Goal: Find specific page/section: Find specific page/section

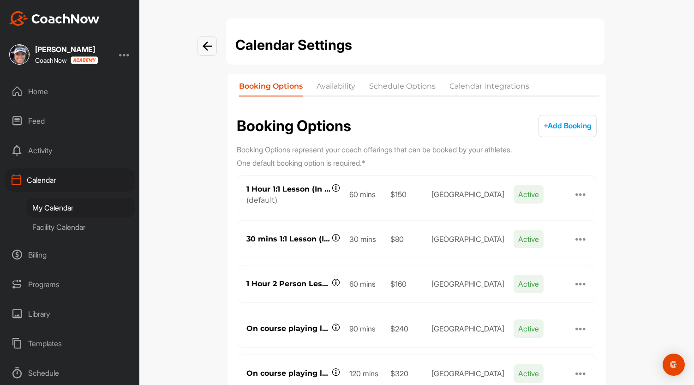
scroll to position [36, 0]
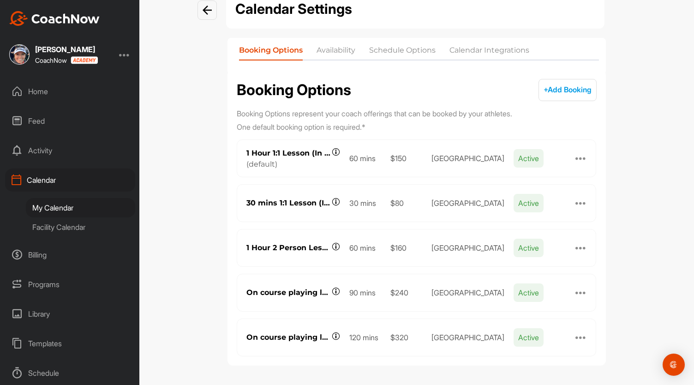
click at [575, 158] on div at bounding box center [580, 158] width 11 height 11
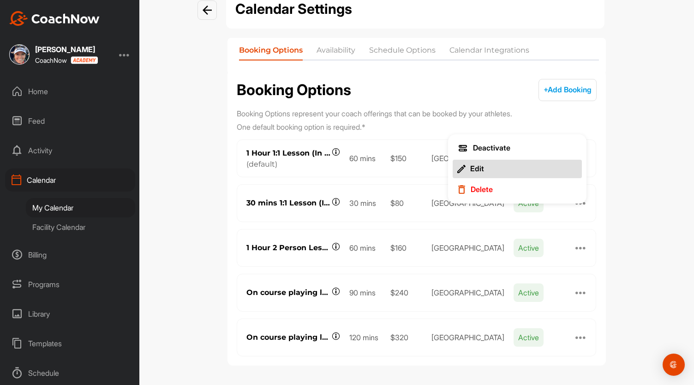
click at [507, 167] on button "Edit" at bounding box center [517, 169] width 129 height 18
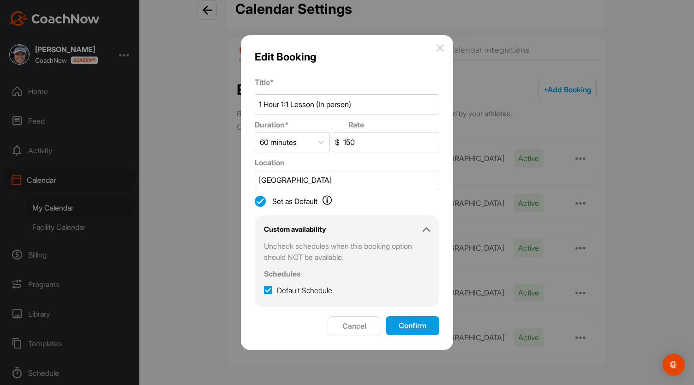
click at [352, 322] on button "Cancel" at bounding box center [355, 326] width 54 height 20
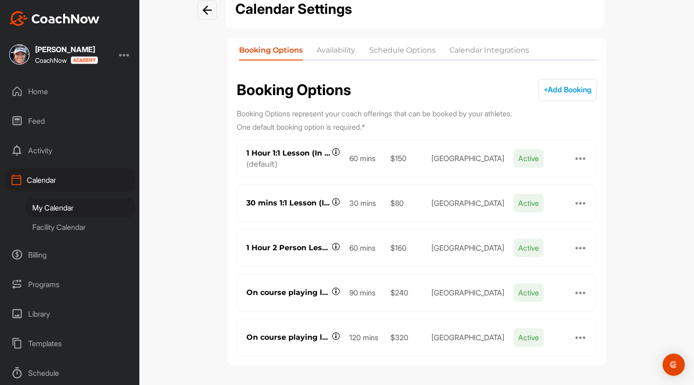
click at [580, 288] on div at bounding box center [580, 292] width 11 height 11
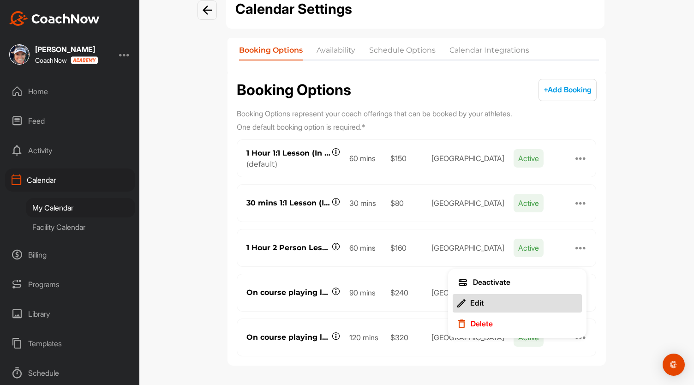
click at [519, 301] on button "Edit" at bounding box center [517, 303] width 129 height 18
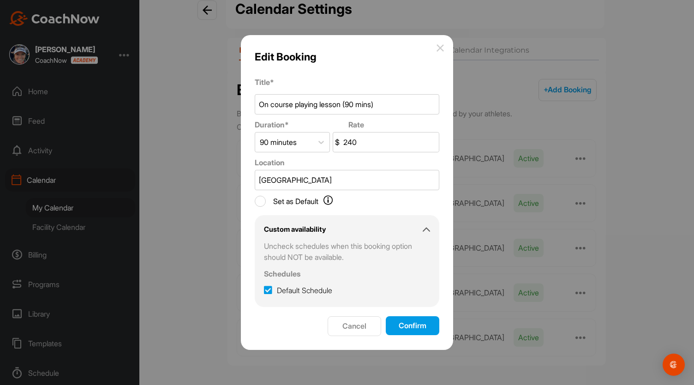
click at [356, 326] on button "Cancel" at bounding box center [355, 326] width 54 height 20
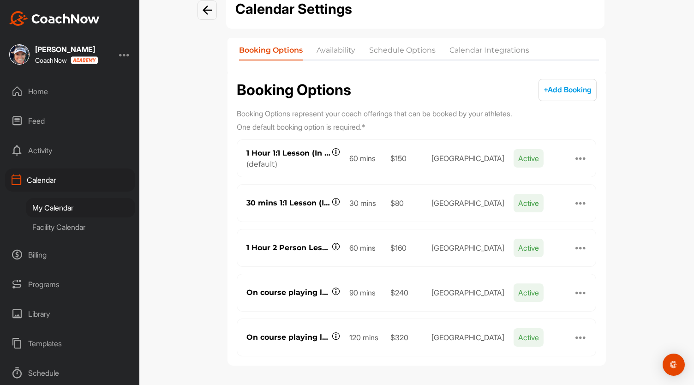
click at [72, 225] on div "Facility Calendar" at bounding box center [80, 226] width 109 height 19
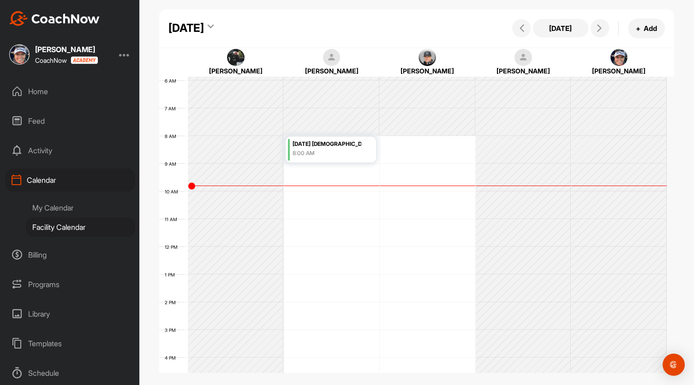
scroll to position [161, 0]
click at [600, 27] on icon at bounding box center [599, 27] width 7 height 7
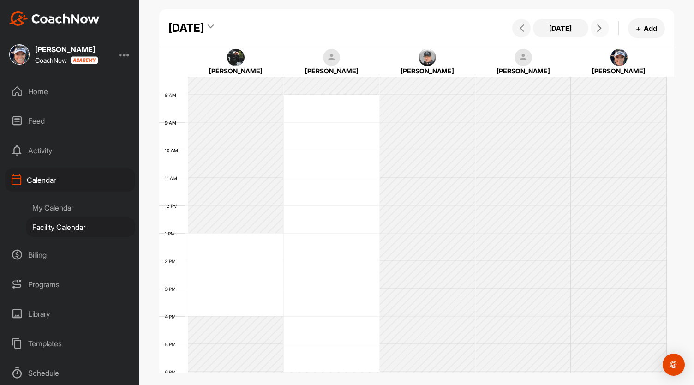
scroll to position [154, 0]
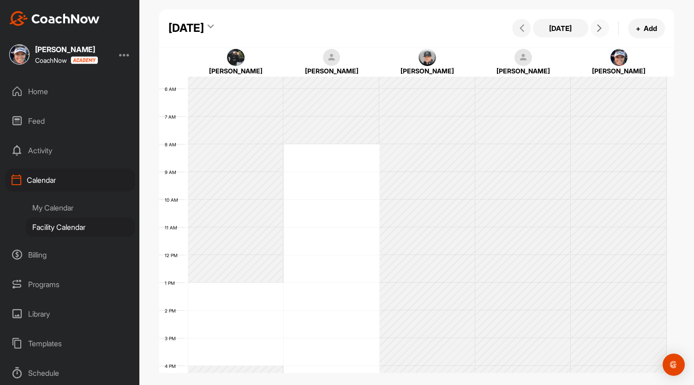
click at [601, 25] on icon at bounding box center [599, 27] width 7 height 7
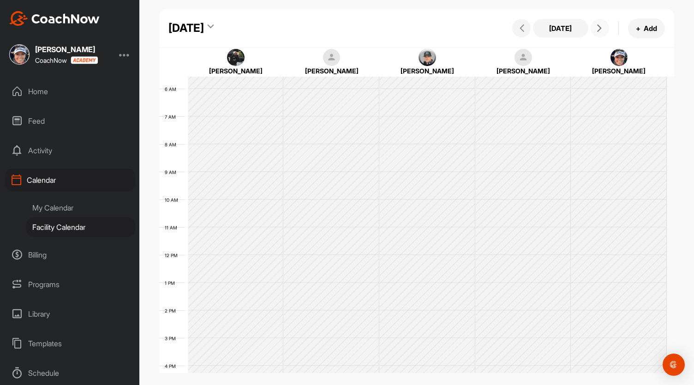
scroll to position [160, 0]
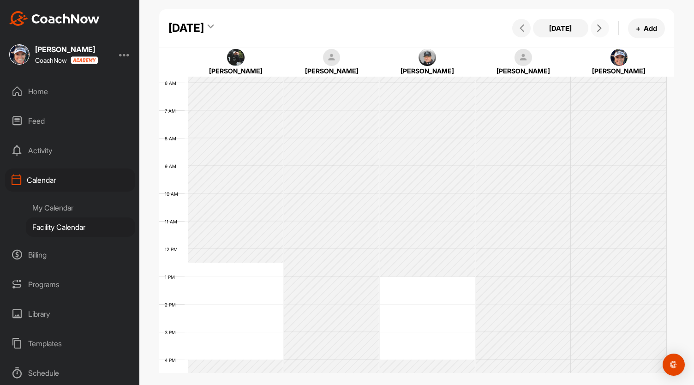
click at [601, 25] on icon at bounding box center [599, 27] width 7 height 7
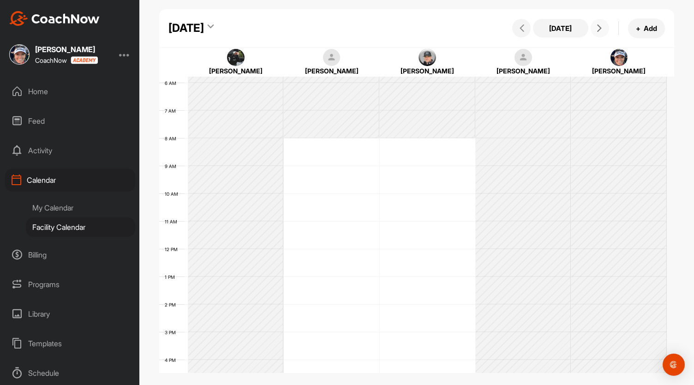
click at [601, 25] on icon at bounding box center [599, 27] width 7 height 7
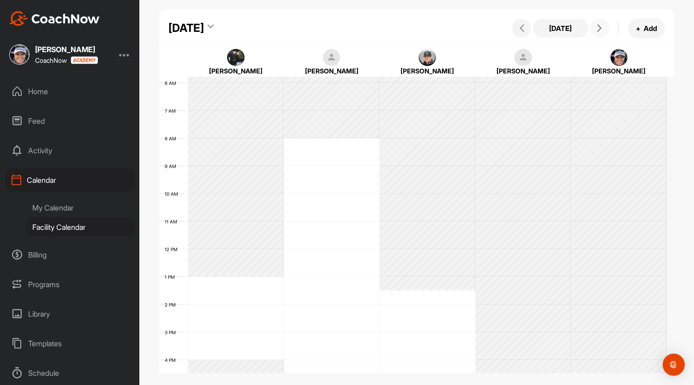
click at [601, 25] on icon at bounding box center [599, 27] width 7 height 7
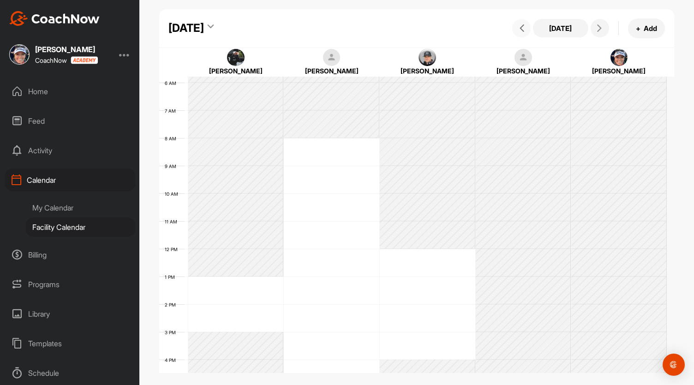
click at [524, 30] on icon at bounding box center [521, 27] width 7 height 7
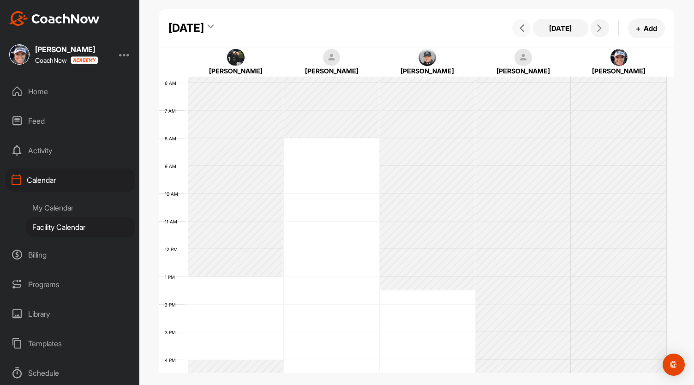
click at [524, 30] on icon at bounding box center [521, 27] width 7 height 7
